Goal: Check status: Check status

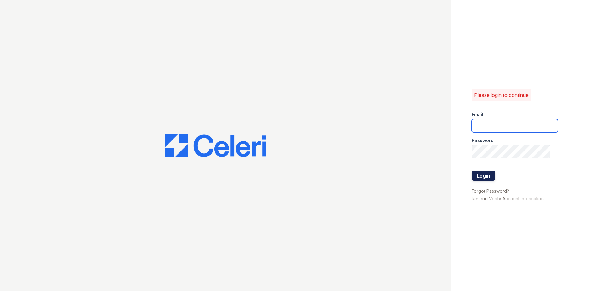
type input "[EMAIL_ADDRESS][DOMAIN_NAME]"
click at [486, 175] on button "Login" at bounding box center [483, 176] width 24 height 10
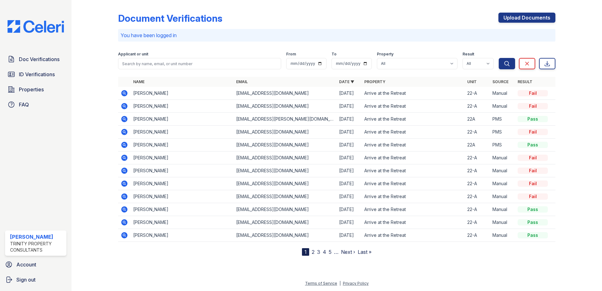
click at [486, 176] on td "22-A" at bounding box center [477, 170] width 25 height 13
click at [37, 74] on span "ID Verifications" at bounding box center [37, 74] width 36 height 8
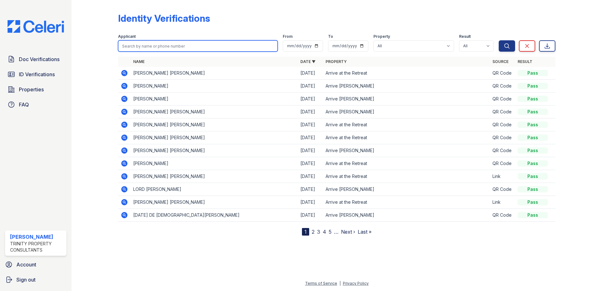
click at [164, 45] on input "search" at bounding box center [198, 45] width 160 height 11
type input "Andrew"
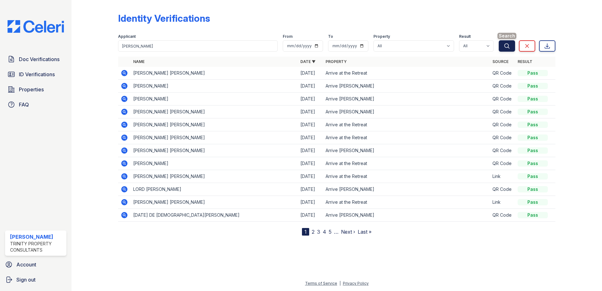
click at [510, 48] on button "Search" at bounding box center [507, 45] width 16 height 11
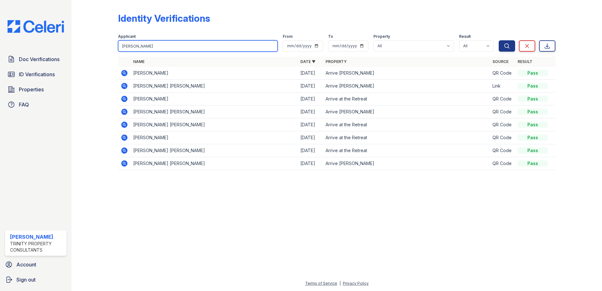
click at [148, 45] on input "Andrew" at bounding box center [198, 45] width 160 height 11
type input "A"
type input "Conrad"
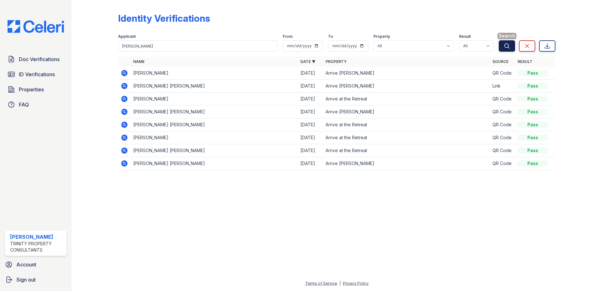
click at [507, 44] on icon "submit" at bounding box center [507, 46] width 6 height 6
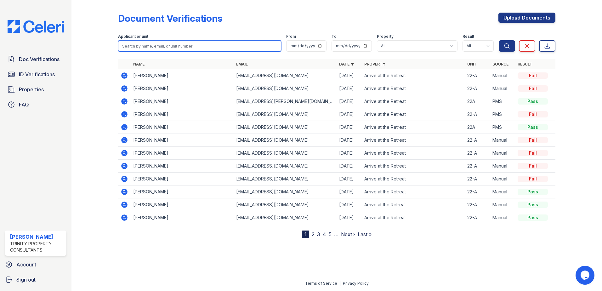
click at [131, 46] on input "search" at bounding box center [199, 45] width 163 height 11
type input "[PERSON_NAME]"
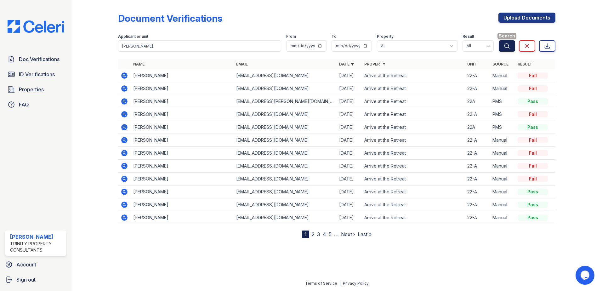
click at [507, 48] on icon "submit" at bounding box center [506, 45] width 5 height 5
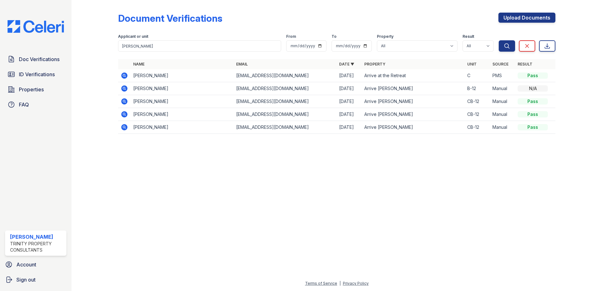
click at [125, 76] on icon at bounding box center [124, 75] width 2 height 2
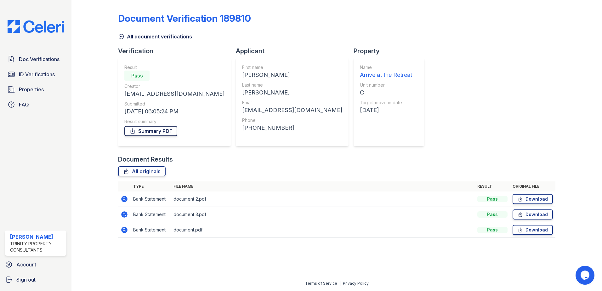
click at [154, 130] on link "Summary PDF" at bounding box center [150, 131] width 53 height 10
click at [43, 76] on span "ID Verifications" at bounding box center [37, 74] width 36 height 8
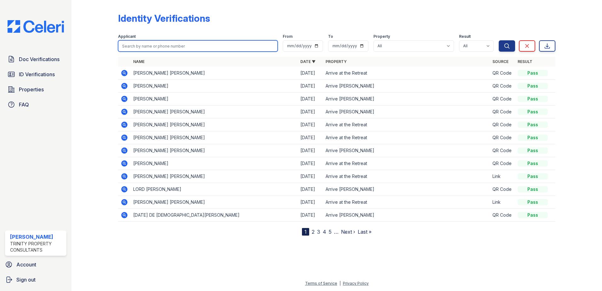
click at [159, 45] on input "search" at bounding box center [198, 45] width 160 height 11
type input "Gary"
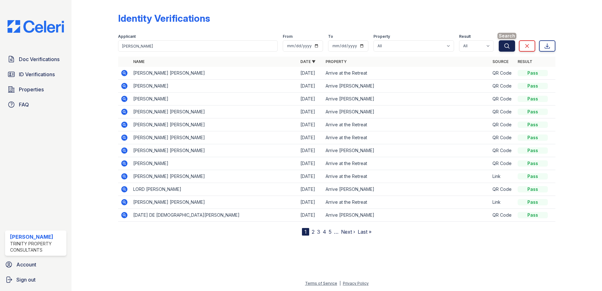
click at [505, 44] on icon "submit" at bounding box center [506, 45] width 5 height 5
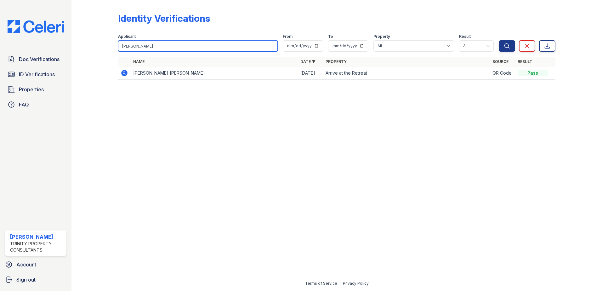
click at [144, 47] on input "Gary" at bounding box center [198, 45] width 160 height 11
type input "G"
type input "[PERSON_NAME]"
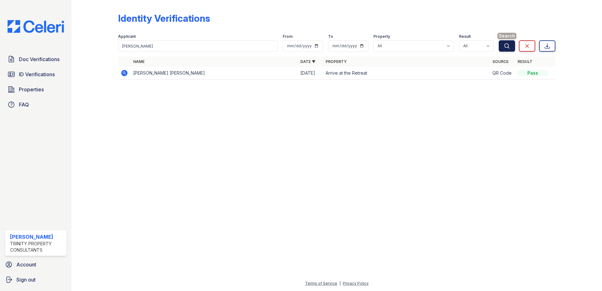
click at [507, 47] on icon "submit" at bounding box center [507, 46] width 6 height 6
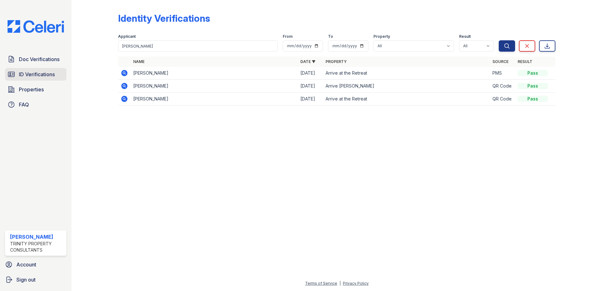
click at [35, 73] on span "ID Verifications" at bounding box center [37, 74] width 36 height 8
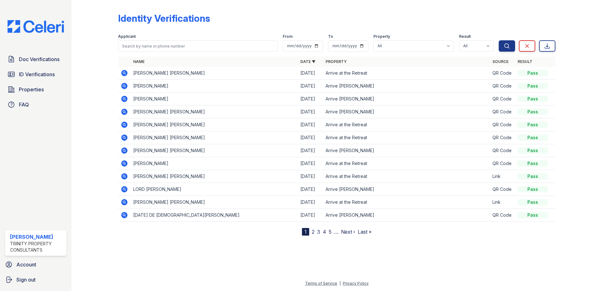
click at [313, 231] on link "2" at bounding box center [313, 231] width 3 height 6
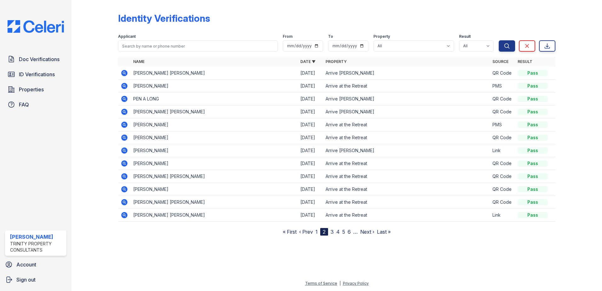
click at [333, 230] on link "3" at bounding box center [331, 231] width 3 height 6
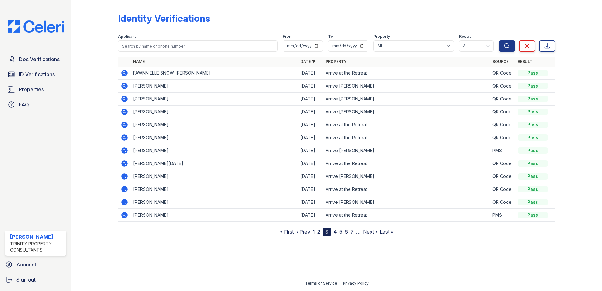
click at [125, 217] on icon at bounding box center [124, 215] width 6 height 6
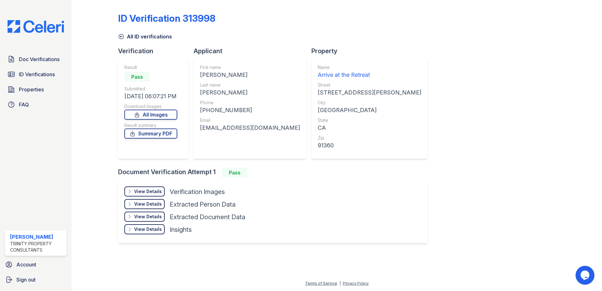
click at [155, 192] on div "View Details" at bounding box center [148, 191] width 28 height 6
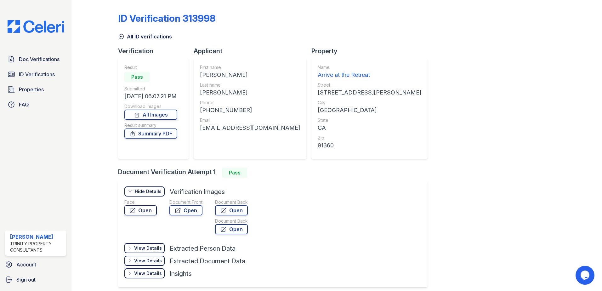
click at [146, 211] on link "Open" at bounding box center [140, 210] width 32 height 10
click at [189, 209] on link "Open" at bounding box center [185, 210] width 33 height 10
